Goal: Information Seeking & Learning: Find specific page/section

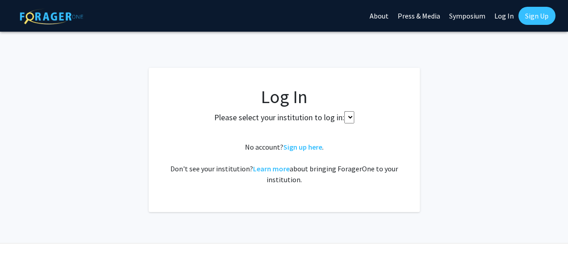
select select
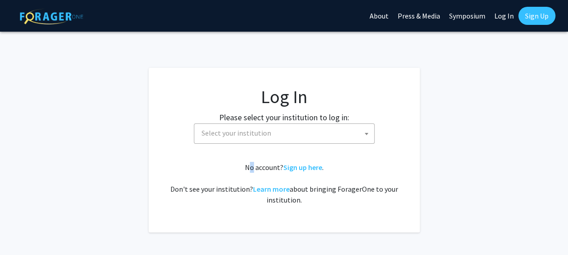
drag, startPoint x: 250, startPoint y: 147, endPoint x: 241, endPoint y: 132, distance: 17.7
click at [241, 132] on fg-card-body "Log In Please select your institution to log in: Baylor University Brandeis Uni…" at bounding box center [284, 150] width 235 height 128
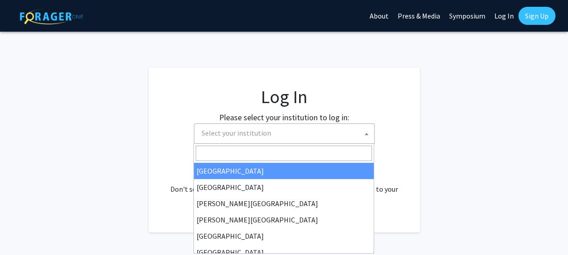
click at [241, 132] on span "Select your institution" at bounding box center [236, 132] width 70 height 9
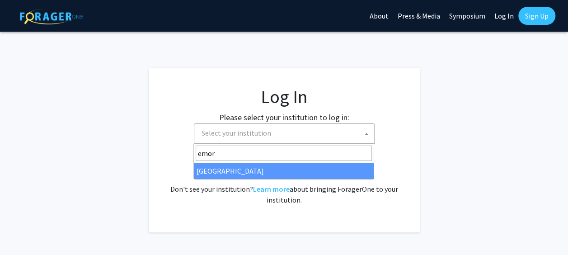
type input "emory"
select select "12"
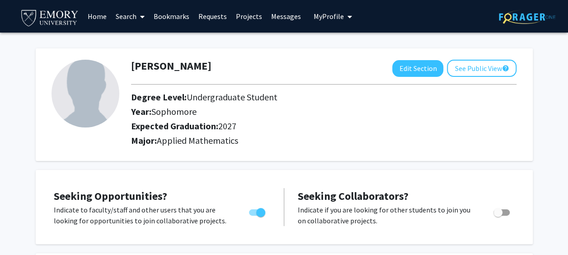
click at [137, 12] on span at bounding box center [140, 17] width 8 height 32
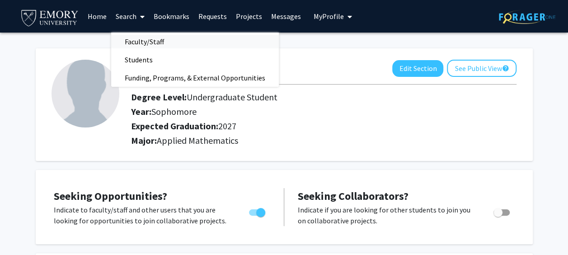
click at [150, 42] on span "Faculty/Staff" at bounding box center [144, 42] width 66 height 18
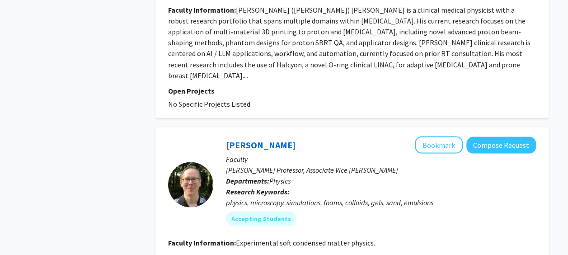
scroll to position [2578, 0]
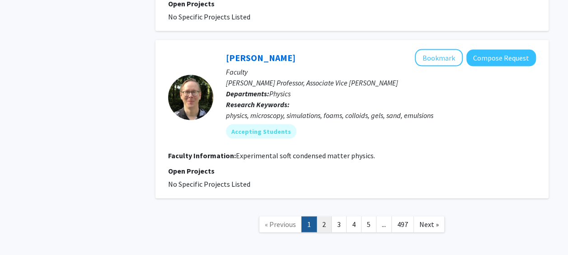
click at [326, 216] on link "2" at bounding box center [323, 224] width 15 height 16
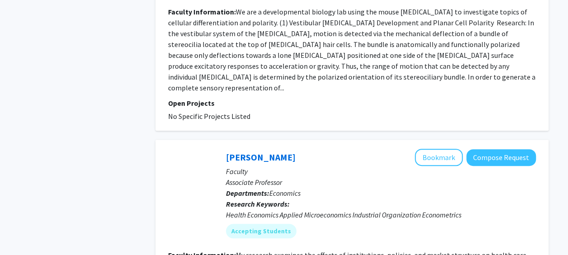
scroll to position [1847, 0]
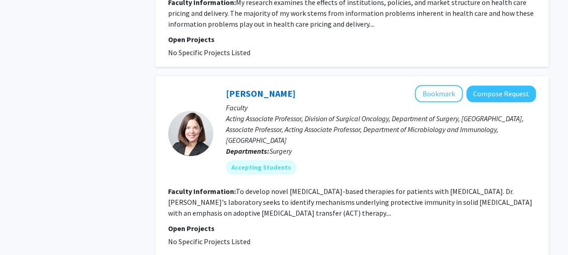
scroll to position [2099, 0]
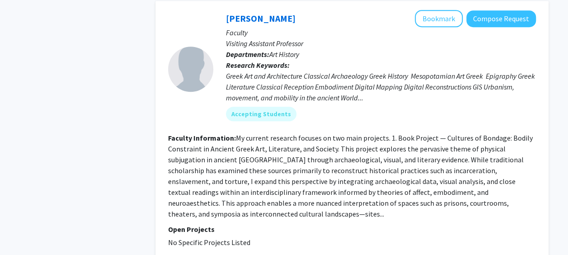
scroll to position [2010, 0]
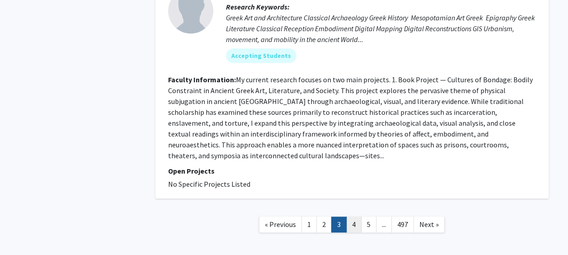
click at [352, 216] on link "4" at bounding box center [353, 224] width 15 height 16
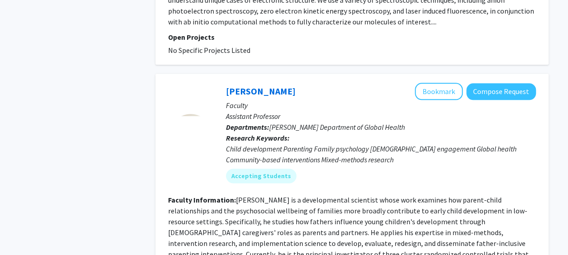
scroll to position [465, 0]
